Goal: Task Accomplishment & Management: Complete application form

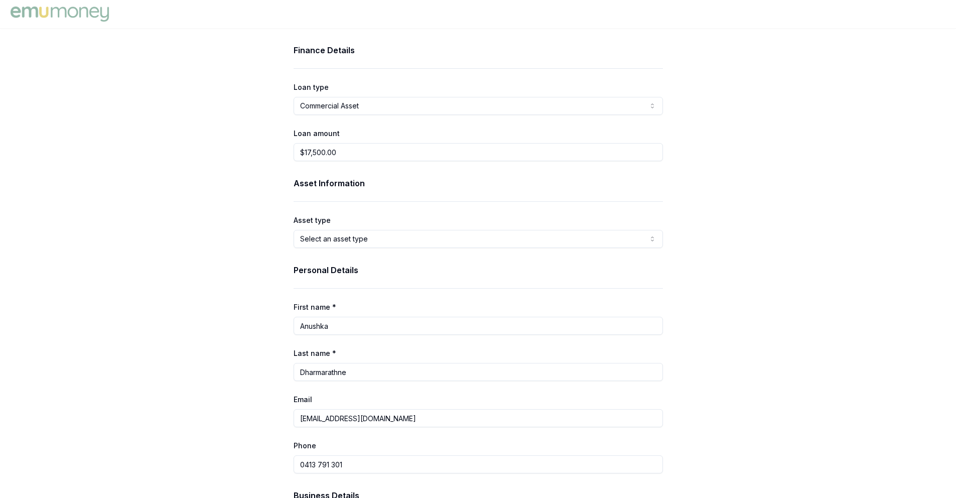
select select "COMMERCIAL_ASSET"
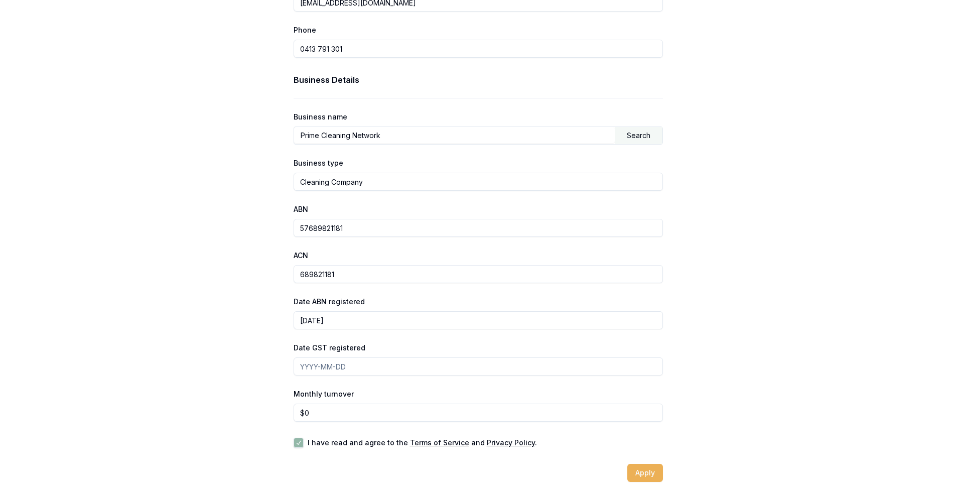
type input "0"
click at [335, 412] on input "0" at bounding box center [478, 413] width 369 height 18
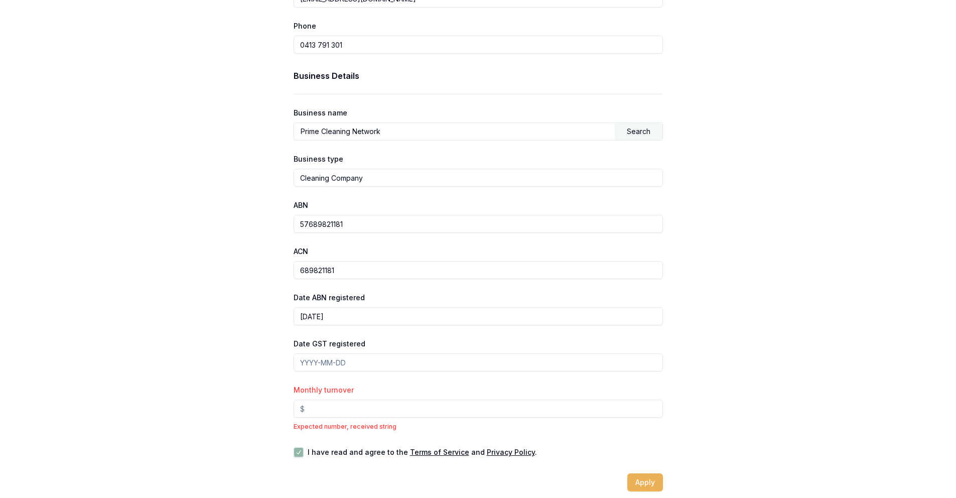
scroll to position [429, 0]
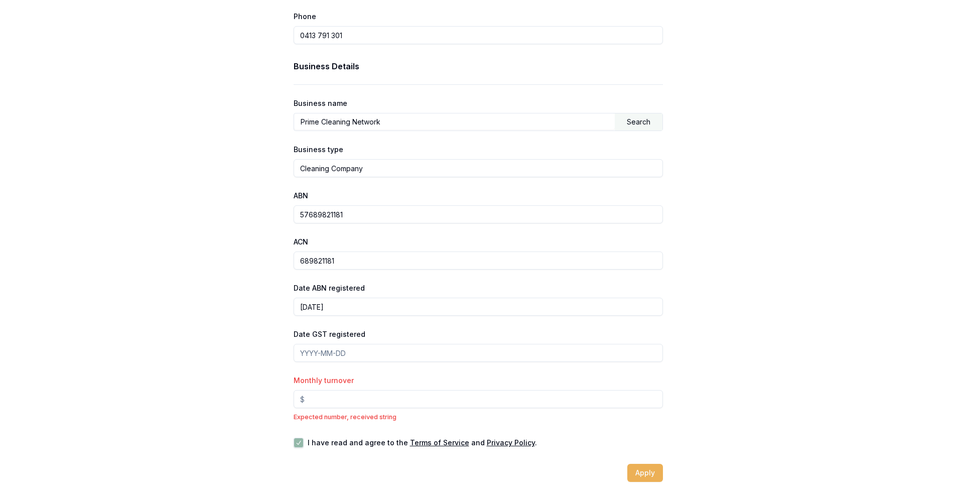
click at [307, 399] on input "Monthly turnover" at bounding box center [478, 399] width 369 height 18
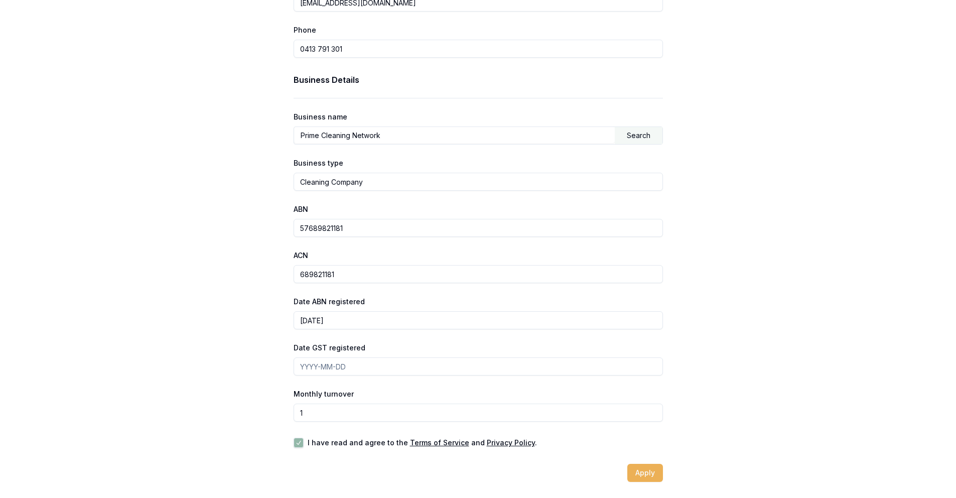
scroll to position [416, 0]
type input "$10,000"
click at [651, 470] on button "Apply" at bounding box center [646, 473] width 36 height 18
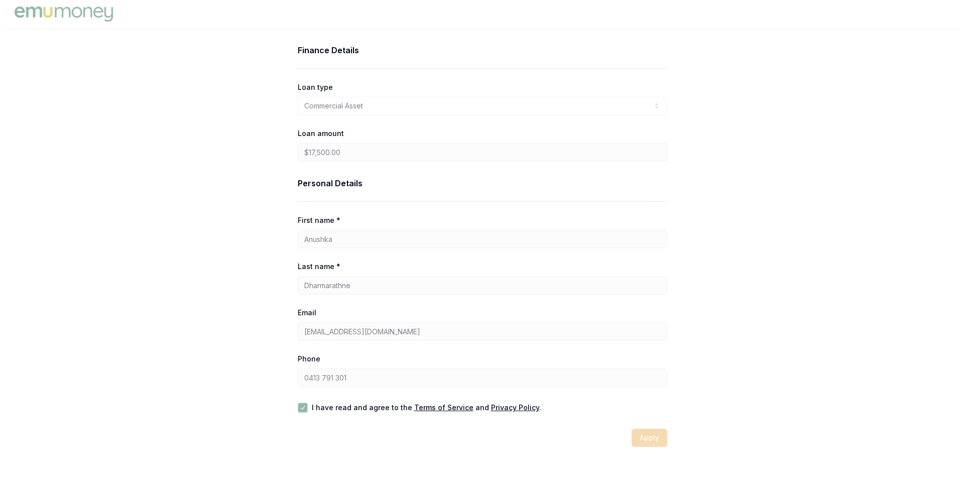
scroll to position [0, 0]
